Goal: Find specific page/section: Find specific page/section

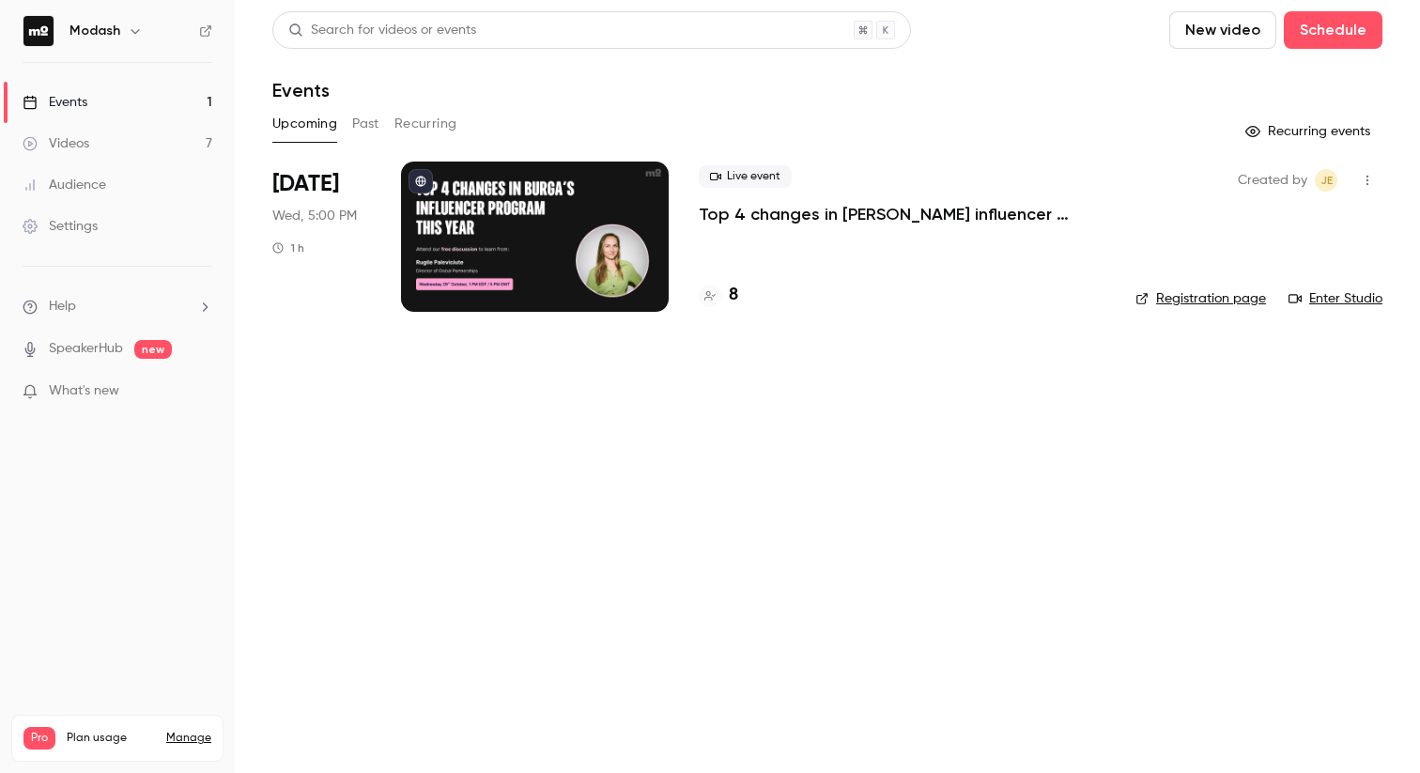
click at [372, 121] on button "Past" at bounding box center [365, 124] width 27 height 30
